Goal: Check status: Check status

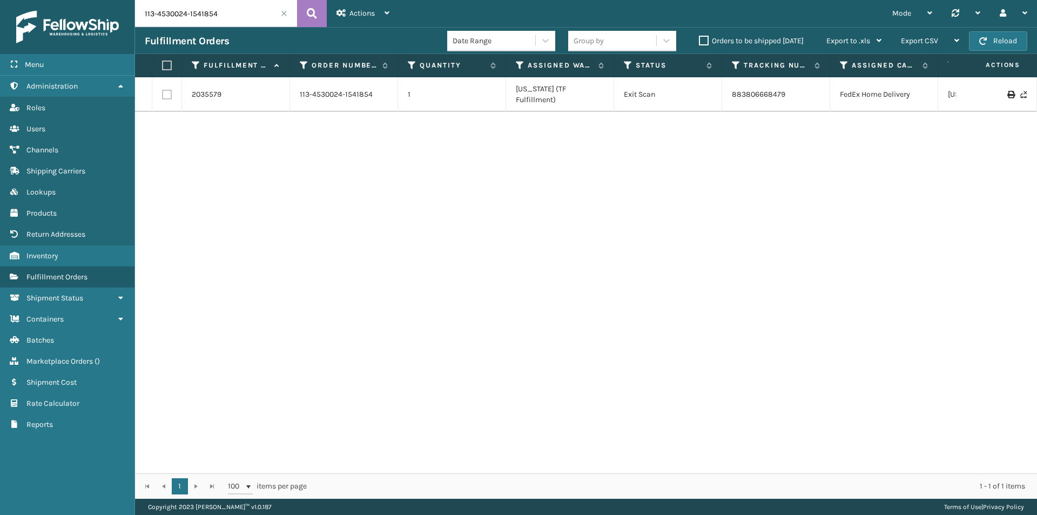
drag, startPoint x: 229, startPoint y: 14, endPoint x: 120, endPoint y: 26, distance: 109.8
click at [120, 0] on div "Menu Administration Roles Users Channels Shipping Carriers Lookups Products Ret…" at bounding box center [518, 0] width 1037 height 0
type input "114-8966878-8444248"
click at [307, 16] on icon at bounding box center [312, 13] width 10 height 16
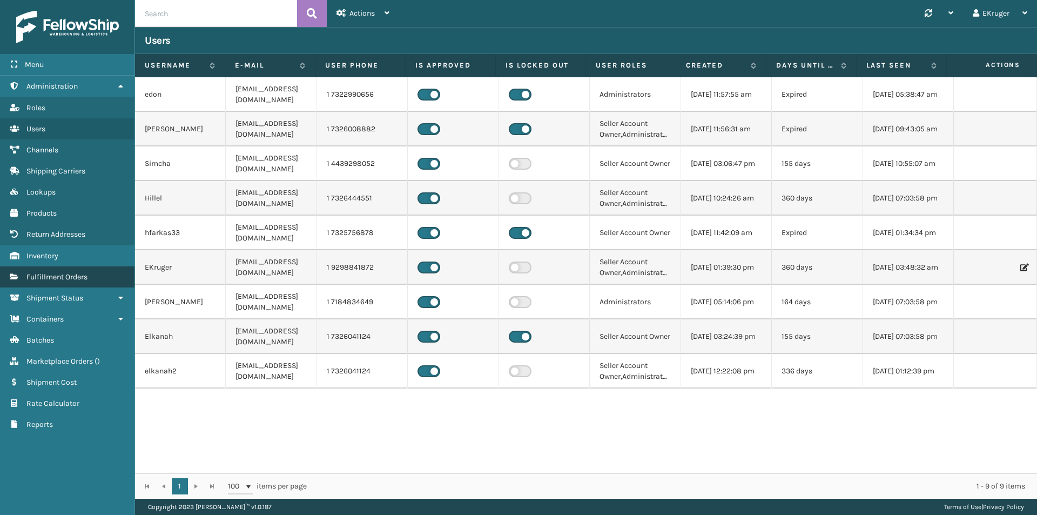
click at [53, 274] on span "Fulfillment Orders" at bounding box center [56, 276] width 61 height 9
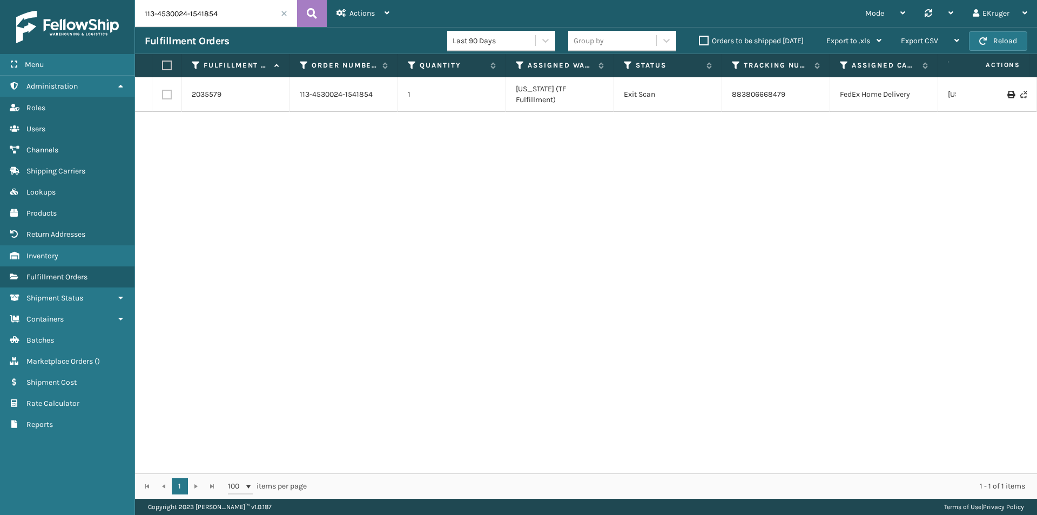
drag, startPoint x: 219, startPoint y: 12, endPoint x: 131, endPoint y: 20, distance: 87.9
click at [131, 0] on div "Menu Administration Roles Users Channels Shipping Carriers Lookups Products Ret…" at bounding box center [518, 0] width 1037 height 0
paste input "4-8966878-8444248"
type input "114-8966878-8444248"
click at [764, 90] on link "392625795660" at bounding box center [757, 88] width 51 height 9
